Goal: Navigation & Orientation: Find specific page/section

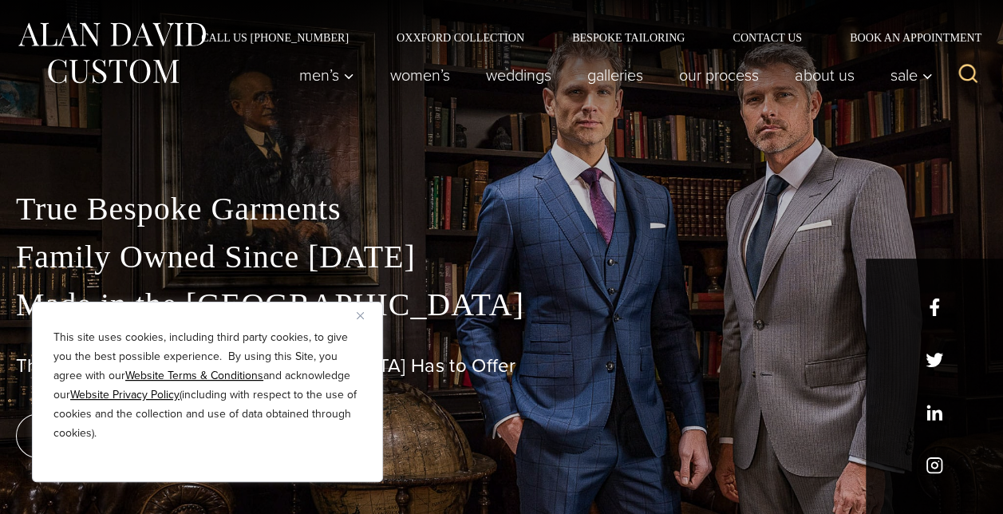
click at [360, 313] on img "Close" at bounding box center [360, 315] width 7 height 7
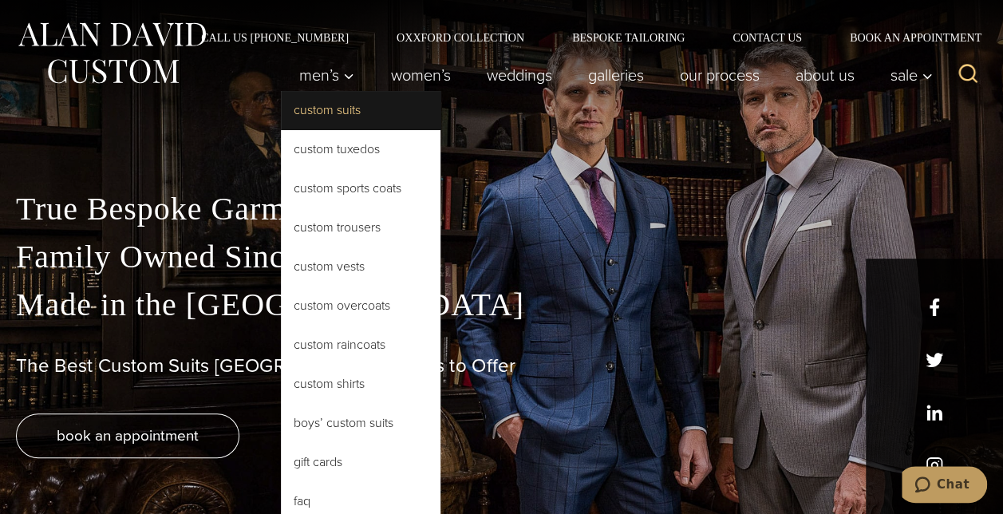
click at [334, 120] on link "Custom Suits" at bounding box center [361, 110] width 160 height 38
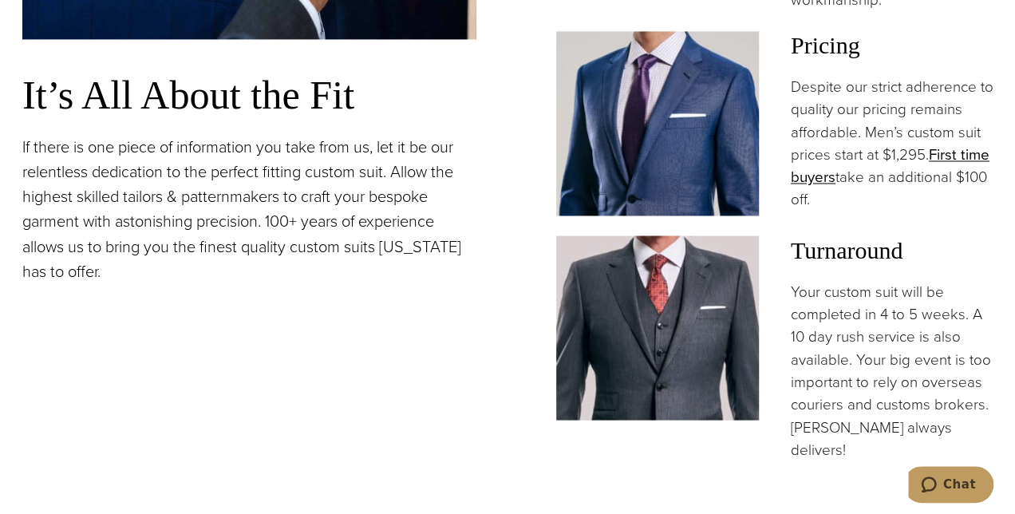
scroll to position [1357, 0]
